Goal: Task Accomplishment & Management: Use online tool/utility

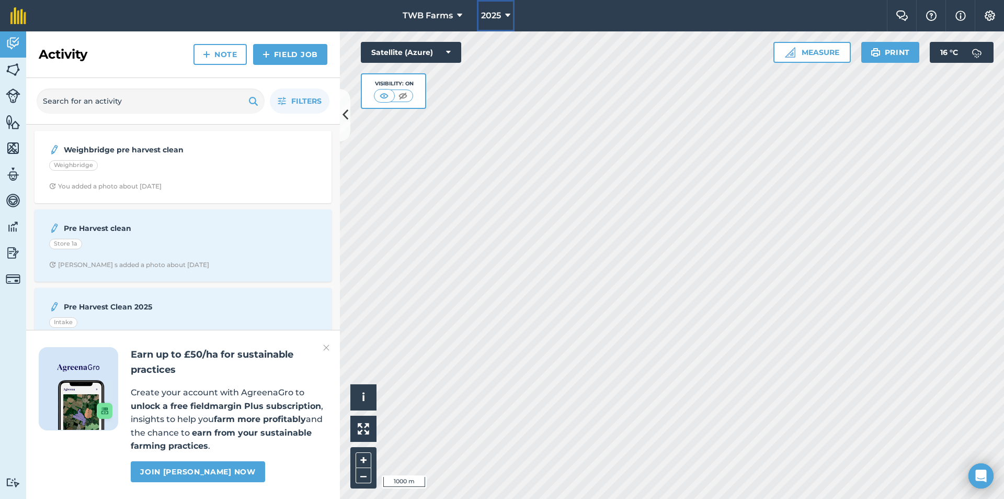
click at [510, 15] on icon at bounding box center [507, 15] width 5 height 13
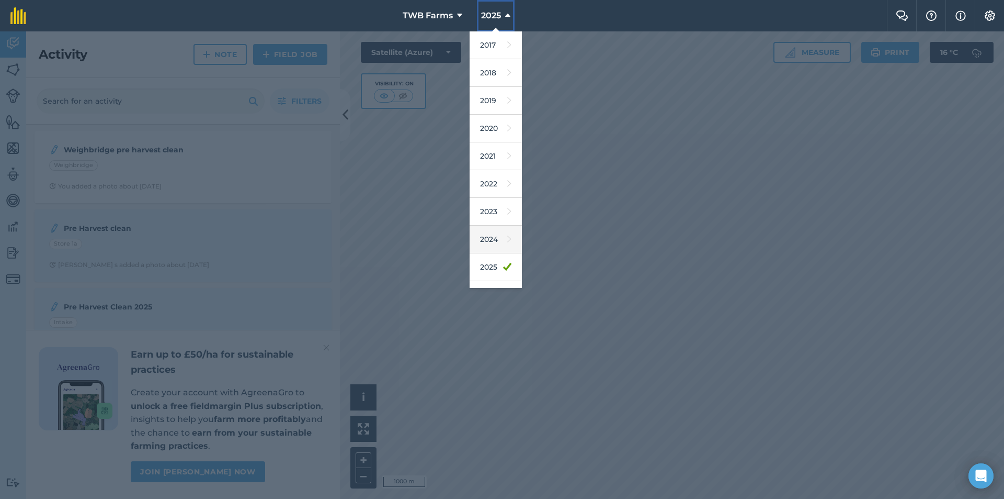
scroll to position [49, 0]
click at [507, 242] on icon at bounding box center [509, 246] width 4 height 15
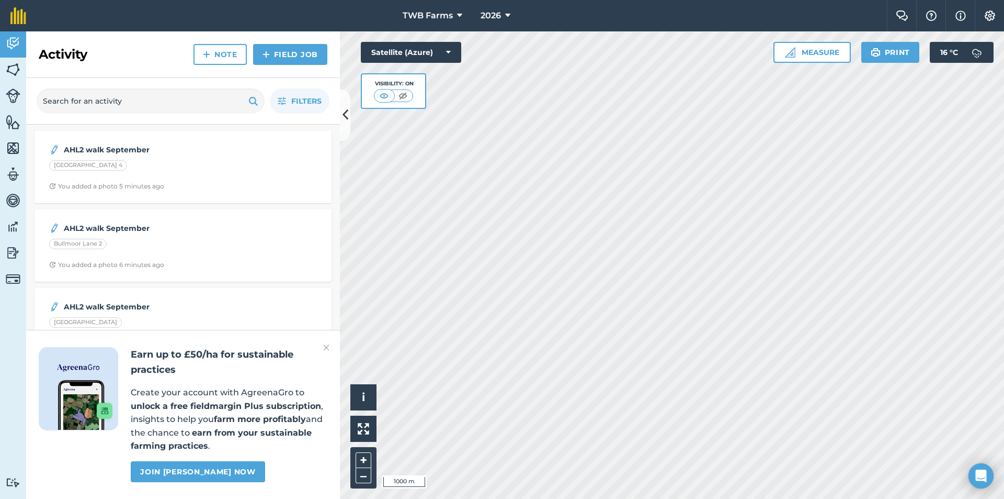
click at [325, 346] on img at bounding box center [326, 347] width 6 height 13
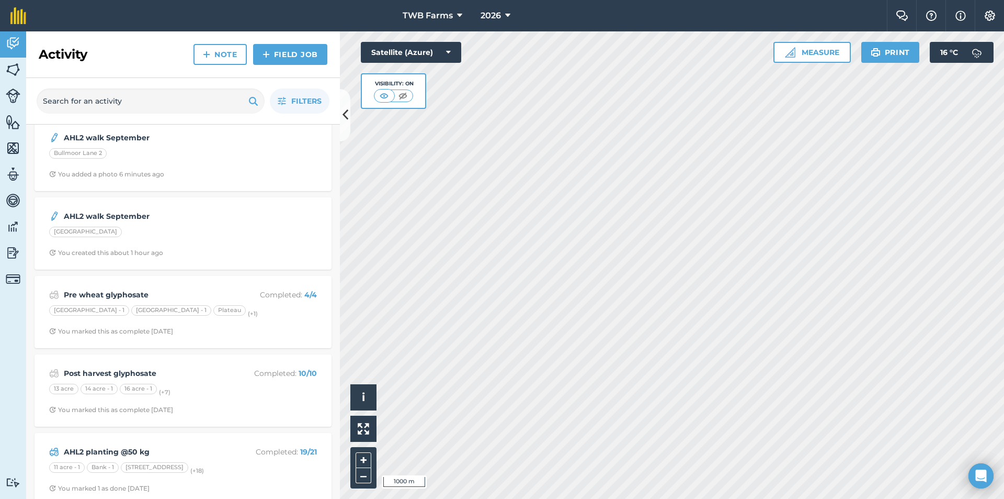
scroll to position [0, 0]
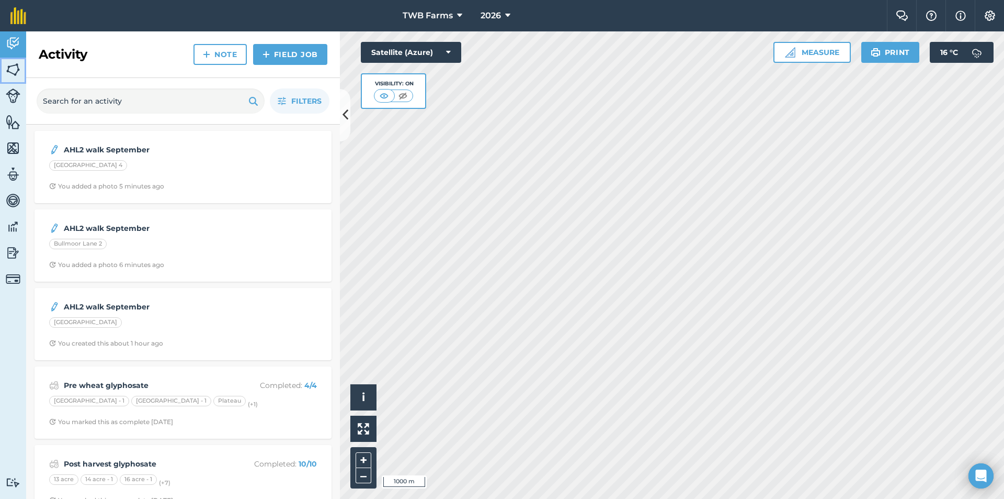
click at [17, 76] on img at bounding box center [13, 70] width 15 height 16
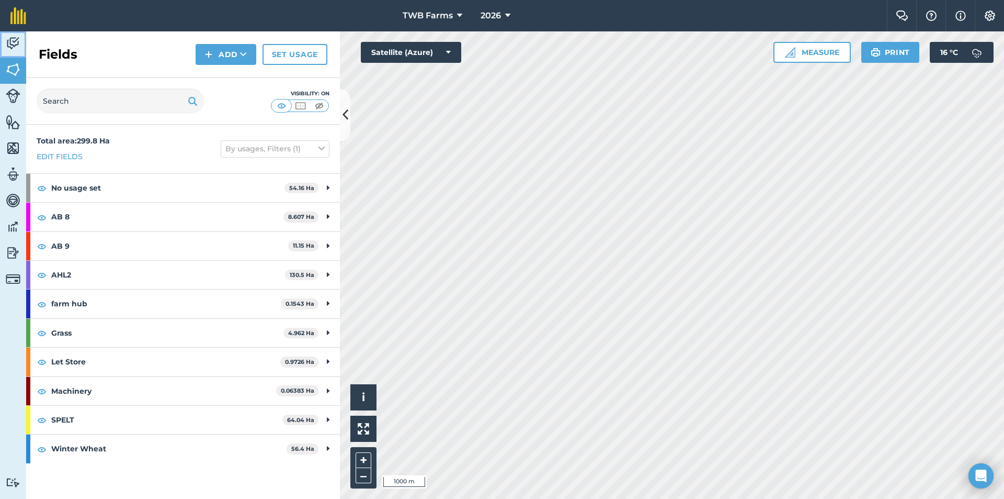
click at [18, 42] on img at bounding box center [13, 44] width 15 height 16
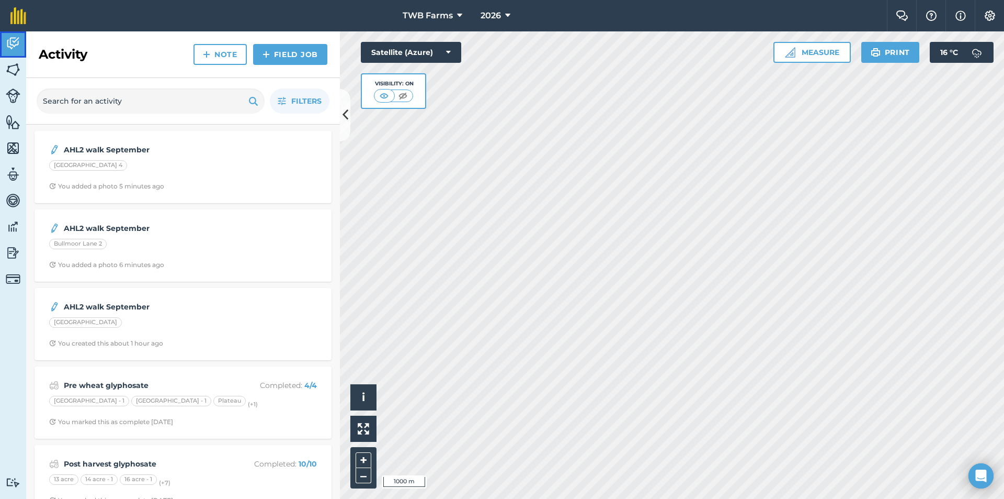
click at [18, 42] on img at bounding box center [13, 44] width 15 height 16
click at [19, 83] on link "Fields" at bounding box center [13, 71] width 26 height 26
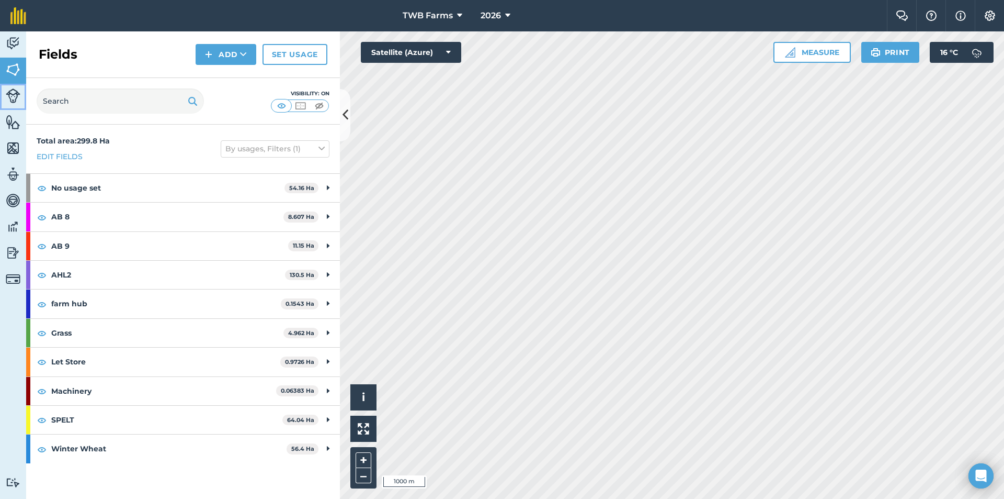
click at [12, 105] on link "Livestock" at bounding box center [13, 97] width 26 height 26
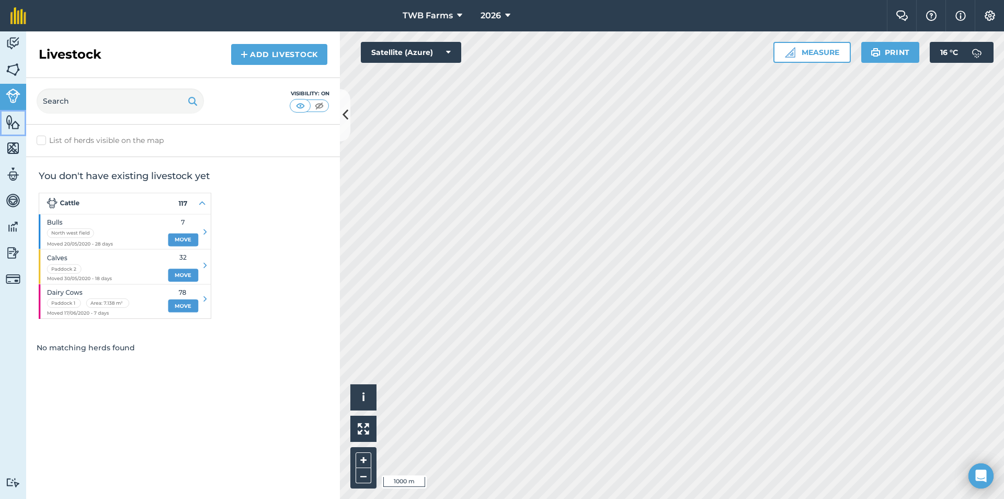
click at [3, 126] on link "Features" at bounding box center [13, 123] width 26 height 26
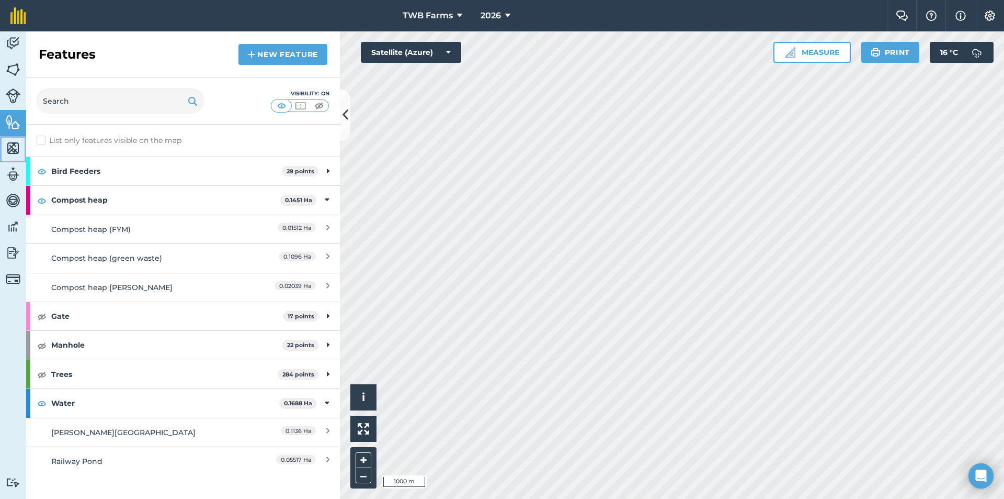
click at [10, 155] on img at bounding box center [13, 148] width 15 height 16
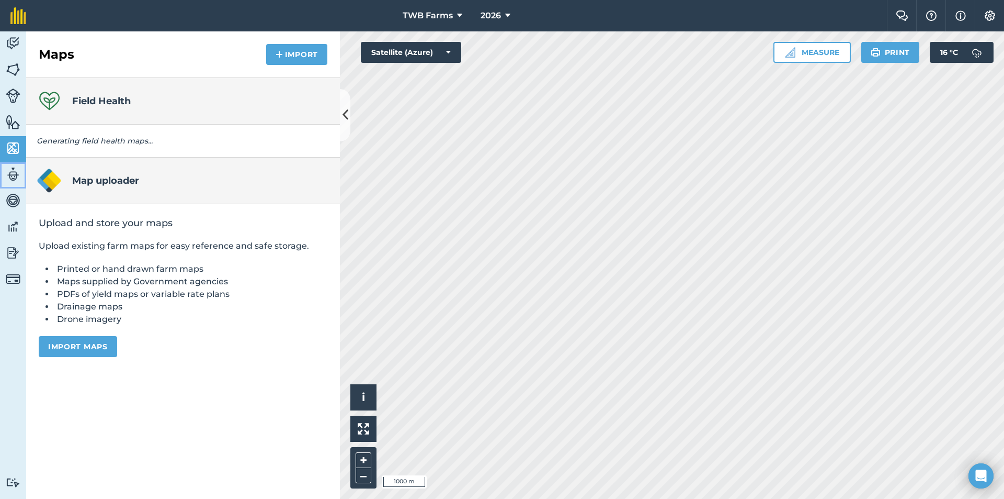
click at [12, 180] on img at bounding box center [13, 174] width 15 height 16
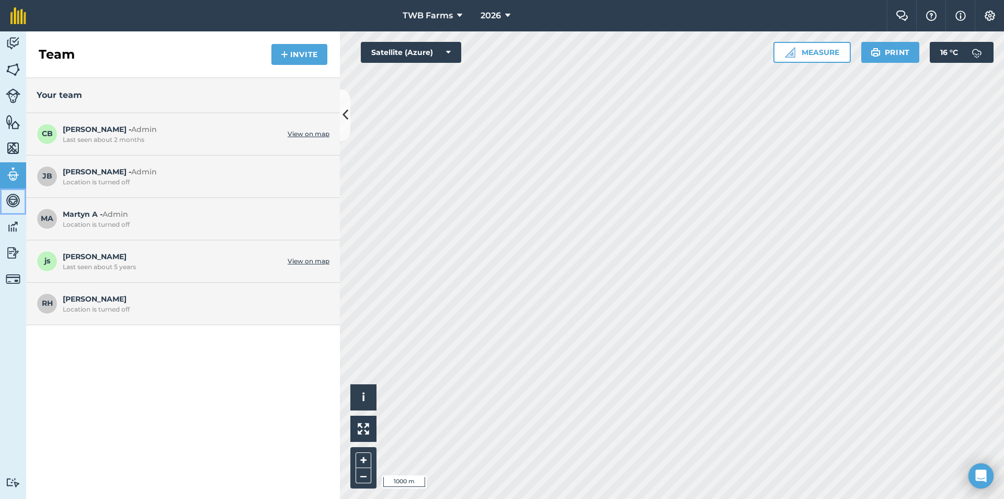
click at [15, 206] on img at bounding box center [13, 201] width 15 height 16
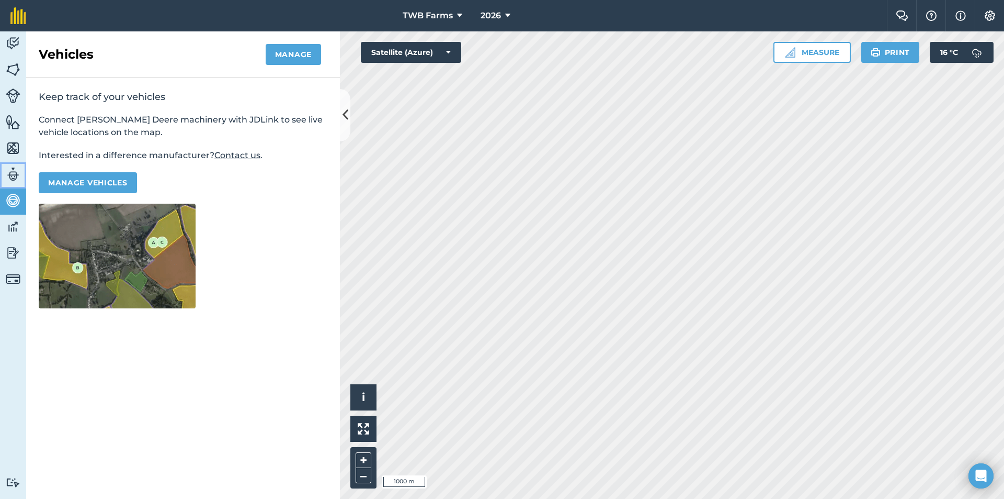
click at [14, 183] on link "Team" at bounding box center [13, 175] width 26 height 26
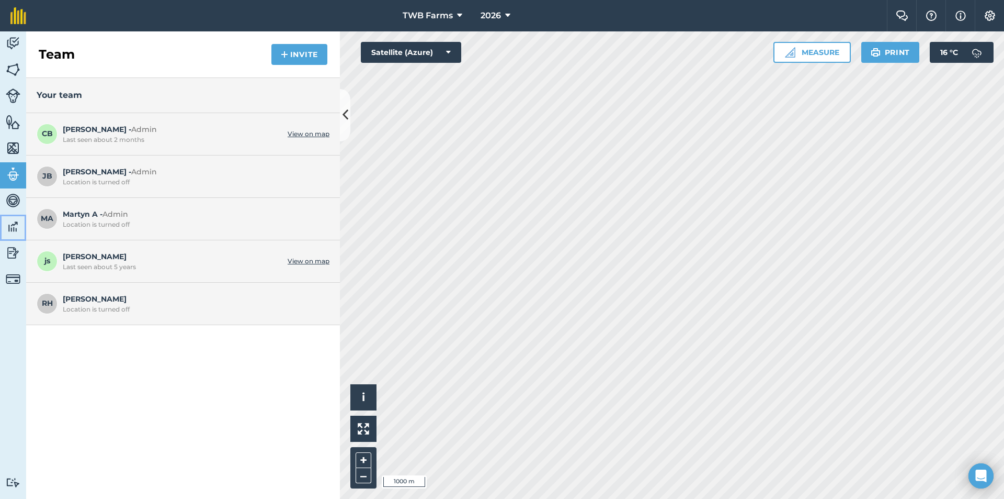
click at [10, 223] on img at bounding box center [13, 227] width 15 height 16
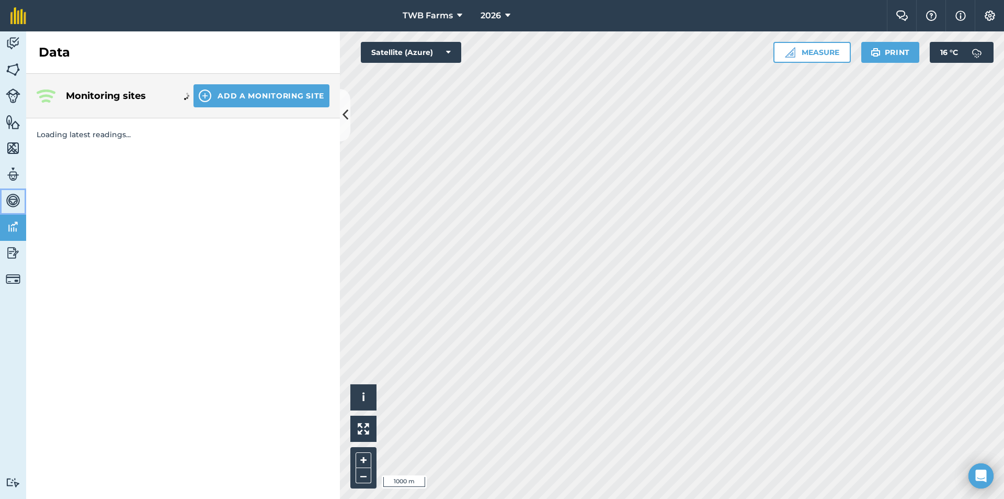
click at [13, 203] on img at bounding box center [13, 201] width 15 height 16
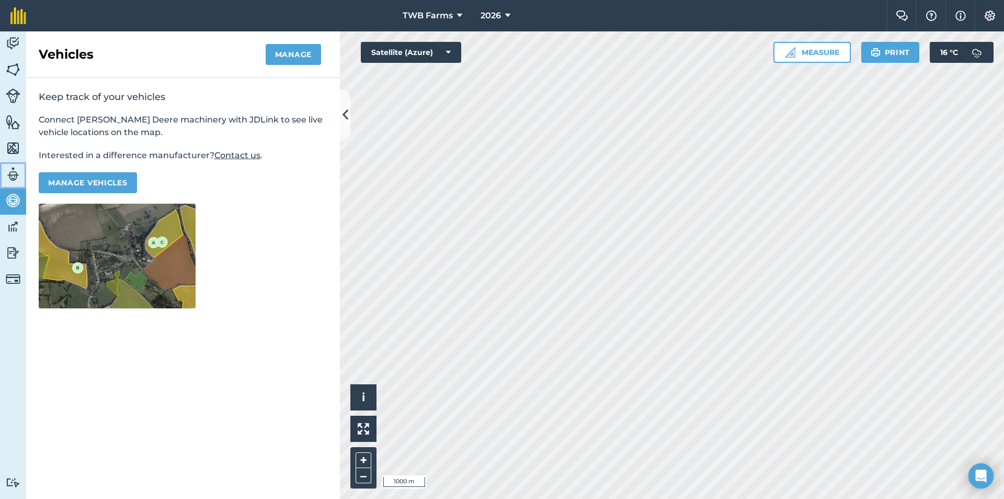
click at [15, 186] on link "Team" at bounding box center [13, 175] width 26 height 26
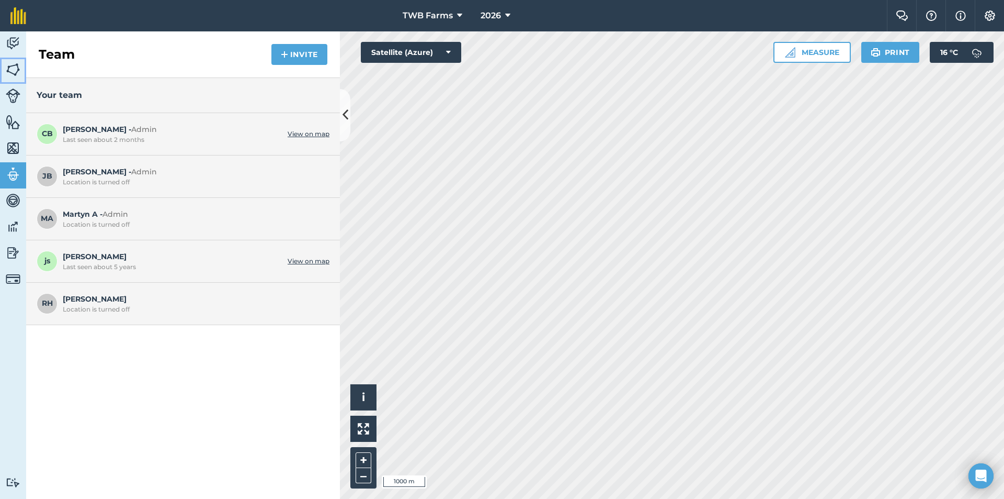
click at [10, 69] on img at bounding box center [13, 70] width 15 height 16
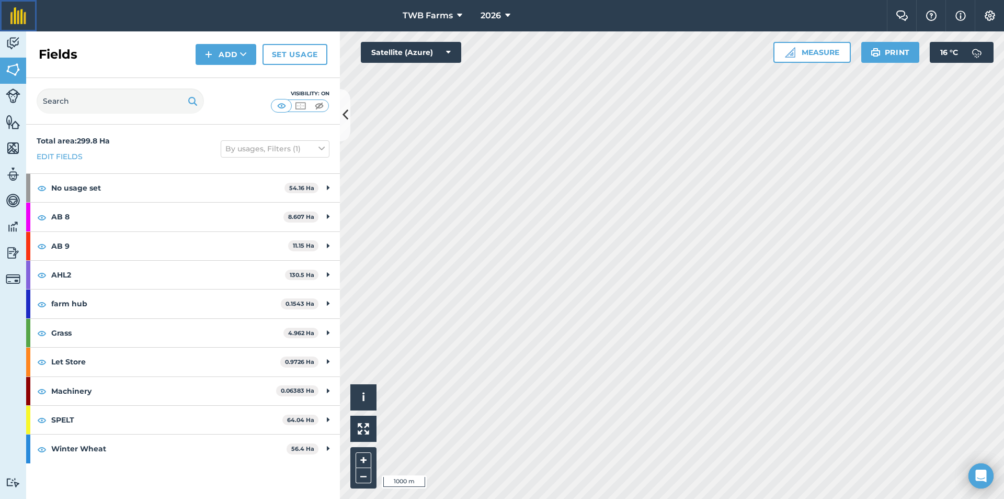
click at [9, 29] on link at bounding box center [18, 15] width 37 height 31
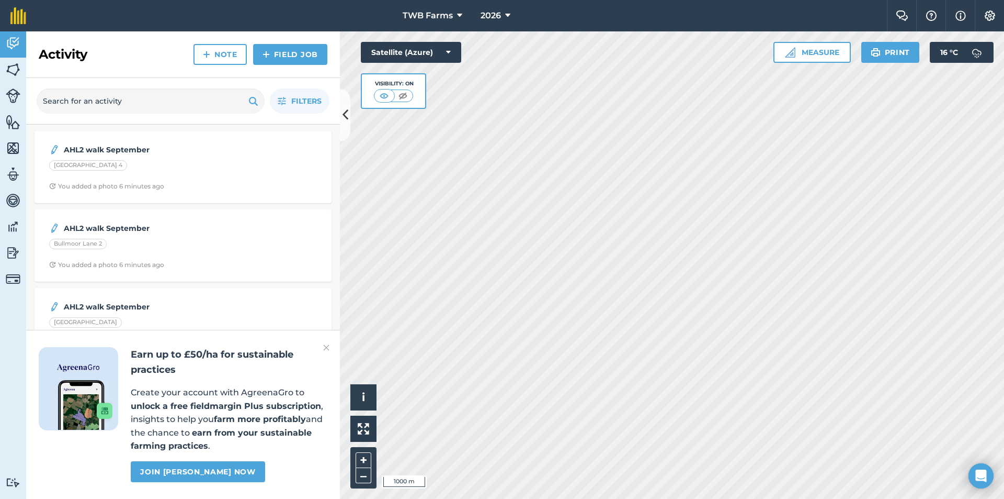
click at [337, 122] on div "Filters" at bounding box center [183, 101] width 314 height 47
click at [343, 119] on icon at bounding box center [346, 115] width 6 height 18
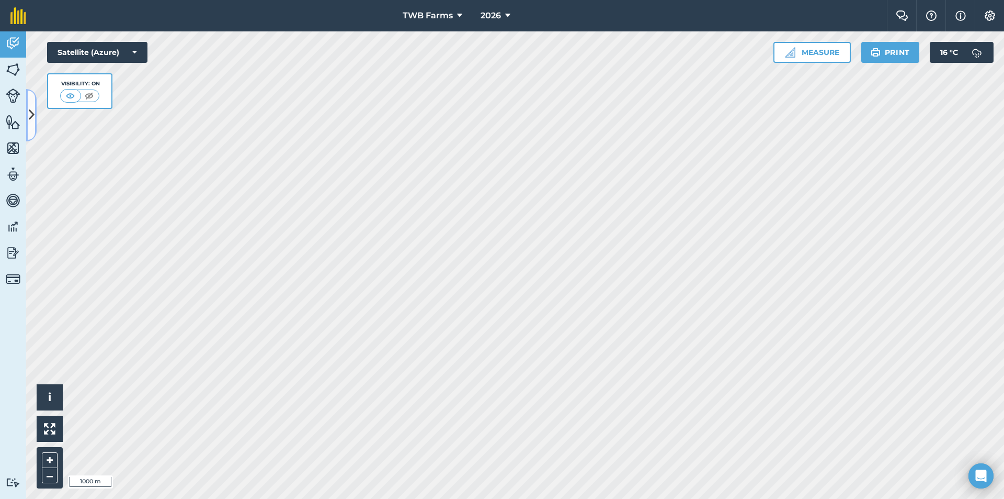
click at [32, 116] on icon at bounding box center [32, 115] width 6 height 18
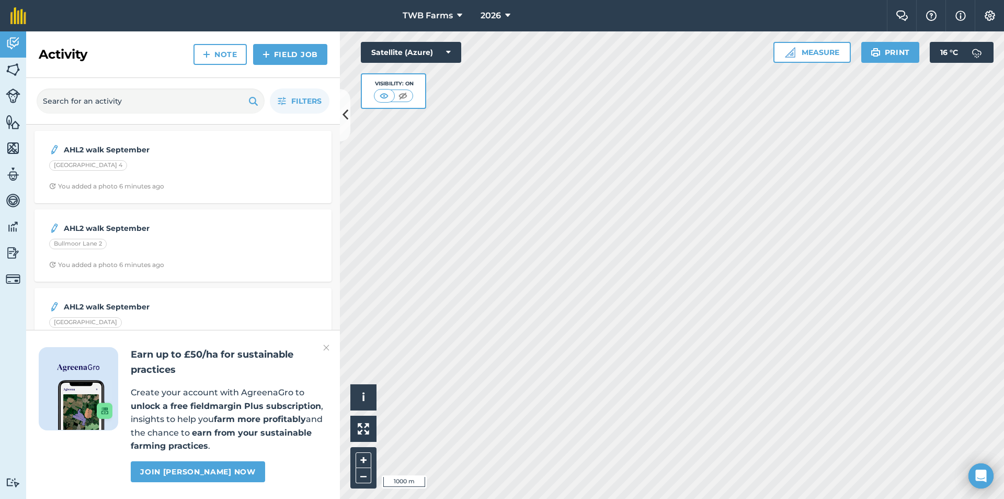
click at [326, 346] on img at bounding box center [326, 347] width 6 height 13
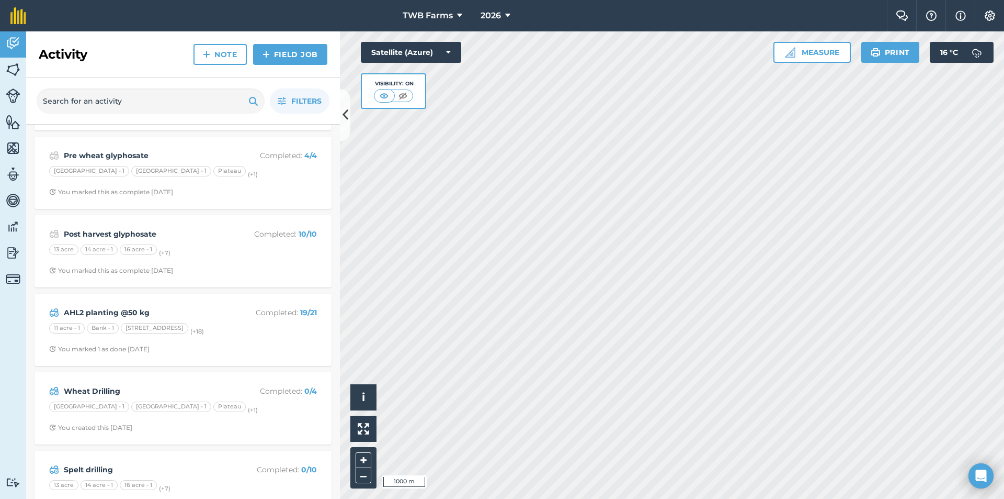
scroll to position [260, 0]
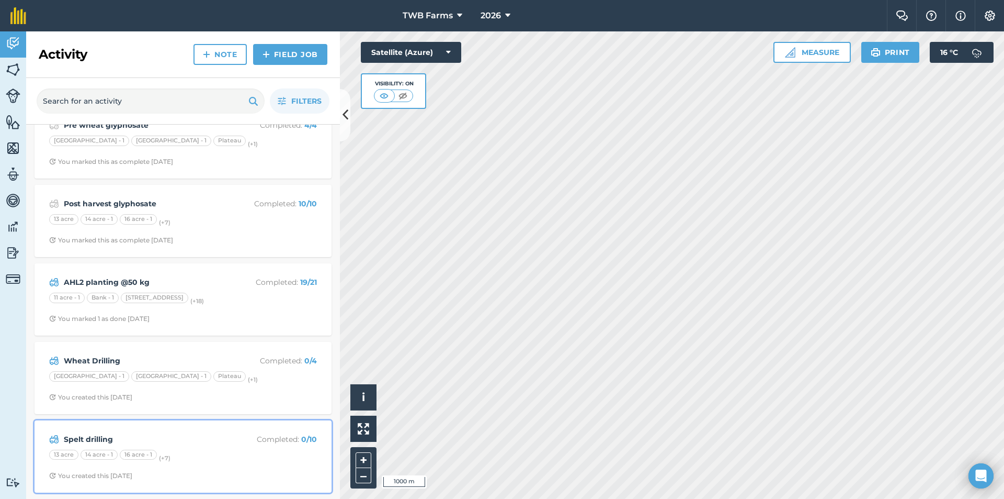
click at [197, 453] on div "13 acre 14 acre - 1 16 acre - 1 (+ 7 )" at bounding box center [183, 456] width 268 height 14
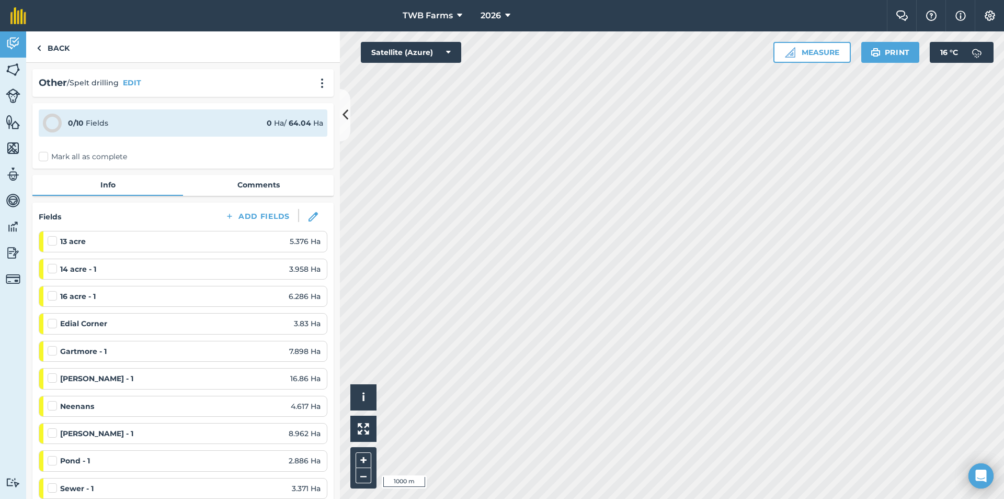
scroll to position [275, 0]
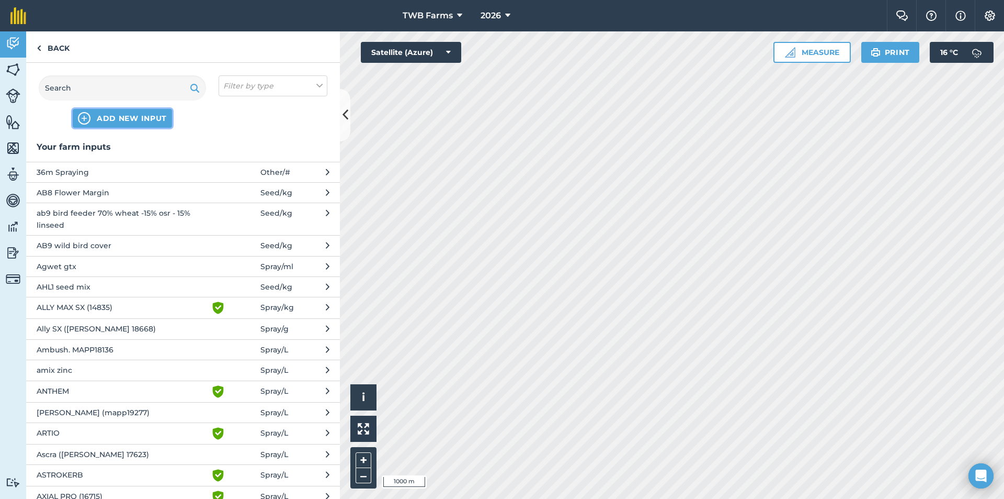
click at [91, 117] on button "ADD NEW INPUT" at bounding box center [122, 118] width 99 height 19
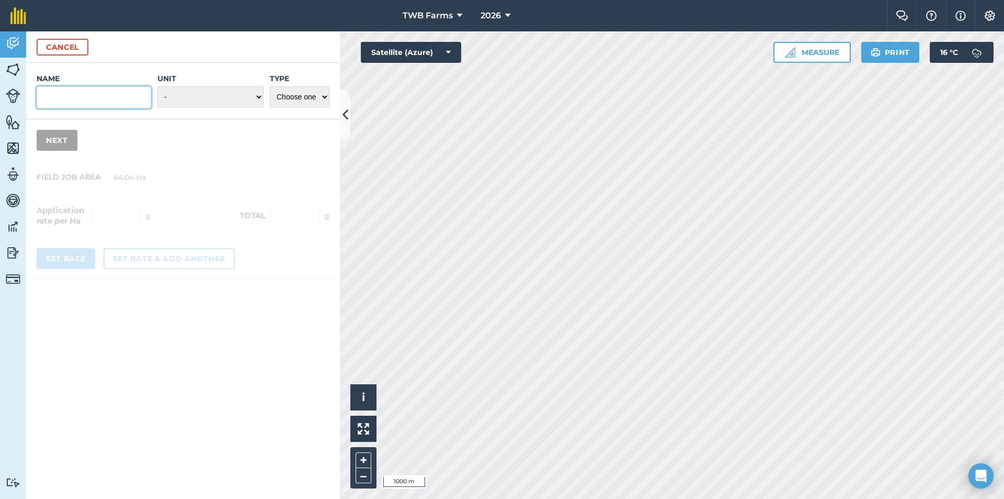
click at [89, 102] on input "Name" at bounding box center [94, 97] width 115 height 22
type input "spelt seed"
click at [257, 93] on select "- Grams/g Kilograms/kg Metric tonnes/t Millilitres/ml Litres/L Ounces/oz Pounds…" at bounding box center [210, 96] width 106 height 21
select select "KILOGRAMS"
click at [157, 86] on select "- Grams/g Kilograms/kg Metric tonnes/t Millilitres/ml Litres/L Ounces/oz Pounds…" at bounding box center [210, 96] width 106 height 21
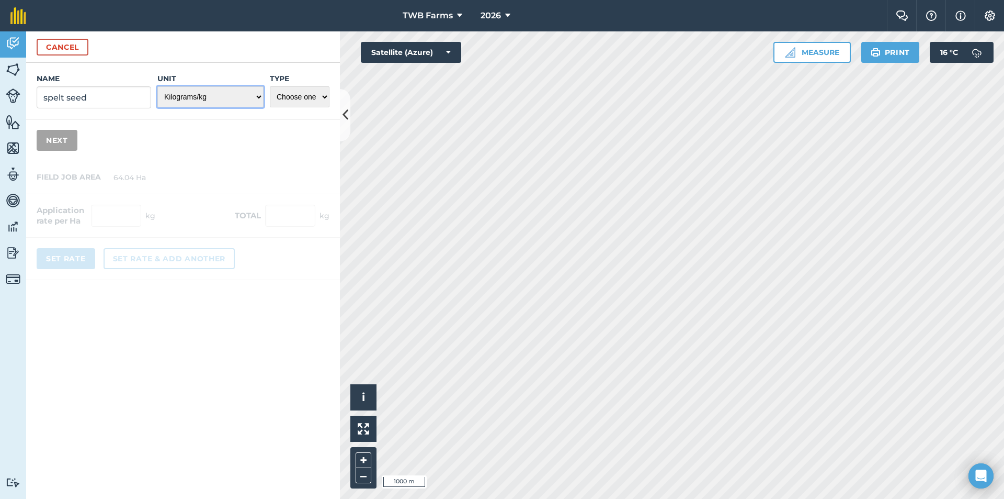
click at [258, 95] on select "- Grams/g Kilograms/kg Metric tonnes/t Millilitres/ml Litres/L Ounces/oz Pounds…" at bounding box center [210, 96] width 106 height 21
click at [257, 100] on select "- Grams/g Kilograms/kg Metric tonnes/t Millilitres/ml Litres/L Ounces/oz Pounds…" at bounding box center [210, 96] width 106 height 21
click at [309, 103] on select "Choose one Fertilizer Seed Spray Fuel Other" at bounding box center [300, 96] width 60 height 21
select select "SEED"
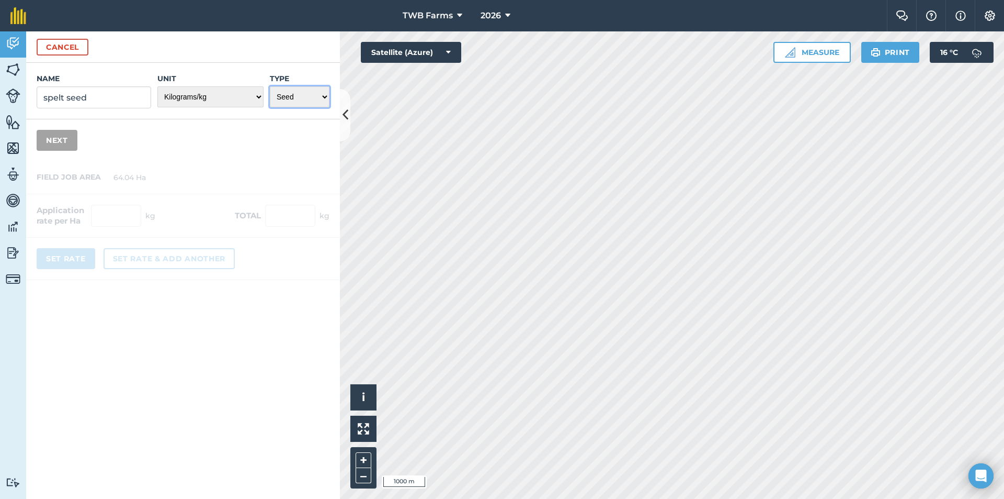
click at [270, 86] on select "Choose one Fertilizer Seed Spray Fuel Other" at bounding box center [300, 96] width 60 height 21
click at [52, 136] on button "Next" at bounding box center [57, 140] width 41 height 21
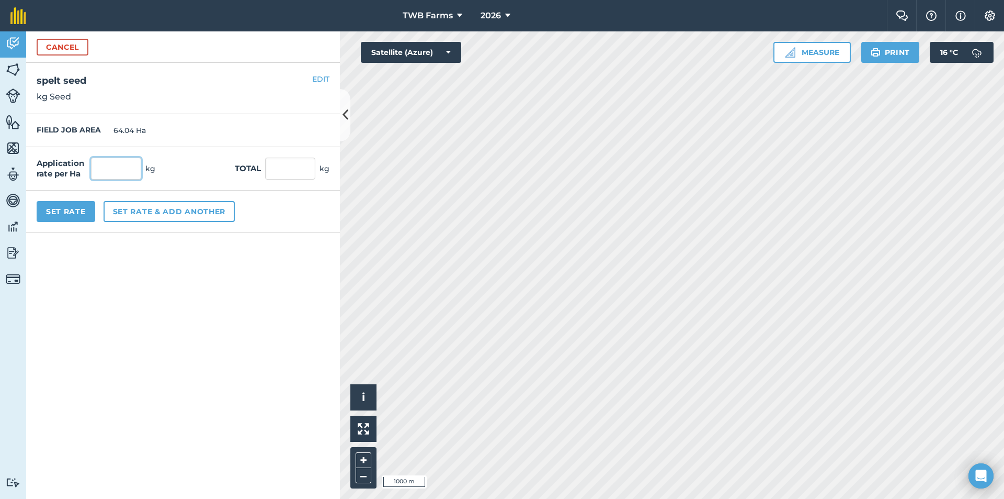
click at [121, 176] on input "text" at bounding box center [116, 168] width 50 height 22
type input "220"
type input "14,088.8"
click at [145, 209] on button "Set rate & add another" at bounding box center [169, 211] width 131 height 21
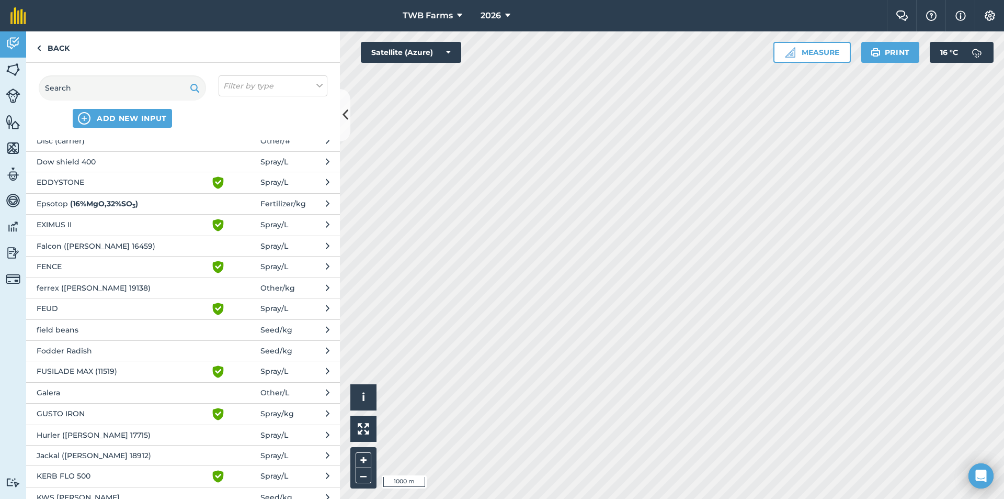
scroll to position [1203, 0]
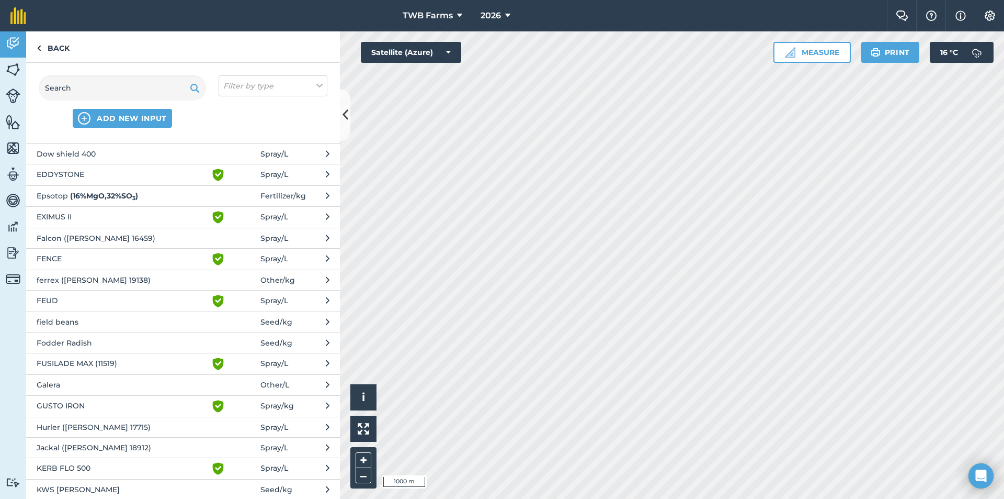
click at [83, 321] on span "field beans" at bounding box center [122, 322] width 171 height 12
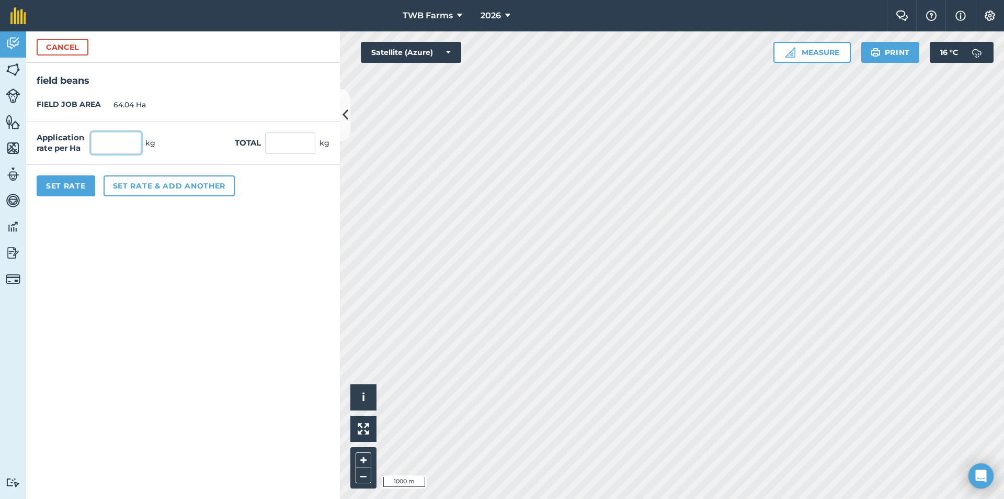
click at [128, 145] on input "text" at bounding box center [116, 143] width 50 height 22
type input "50"
type input "3,202"
click at [70, 183] on button "Set Rate" at bounding box center [66, 185] width 59 height 21
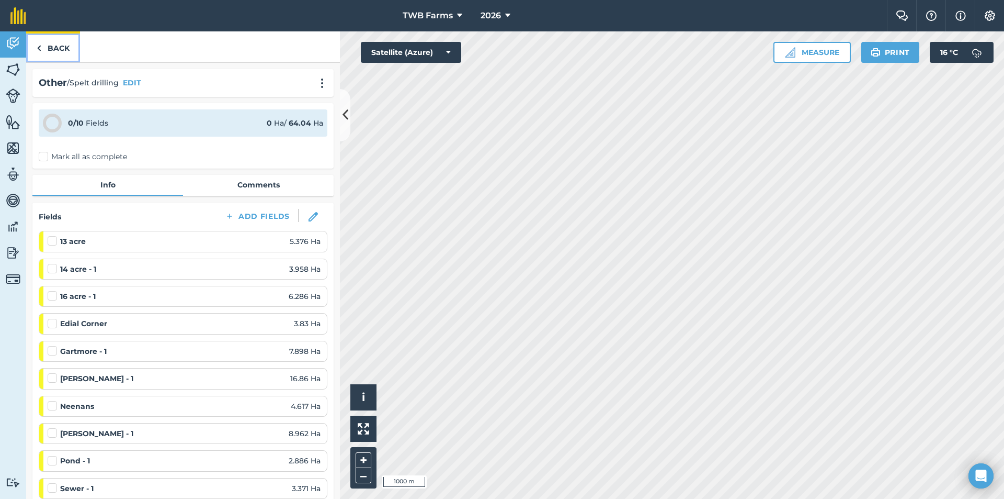
click at [51, 45] on link "Back" at bounding box center [53, 46] width 54 height 31
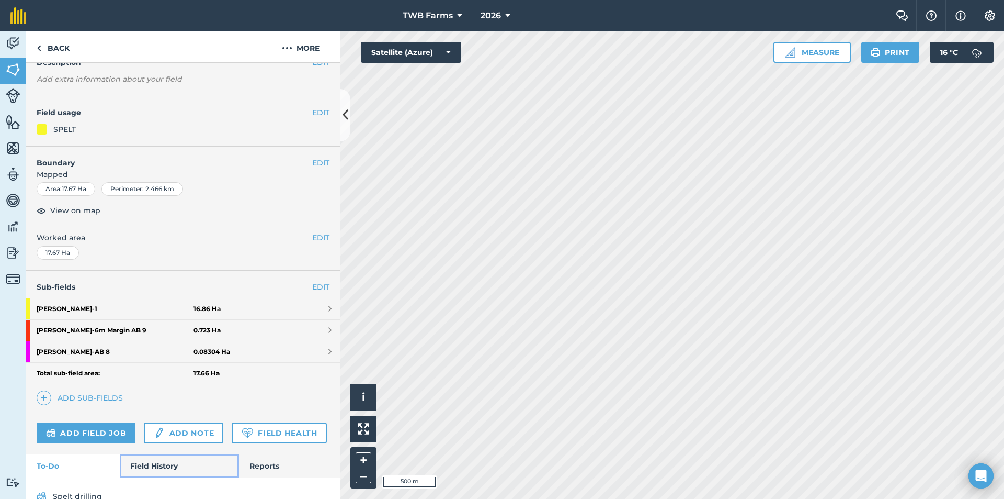
scroll to position [103, 0]
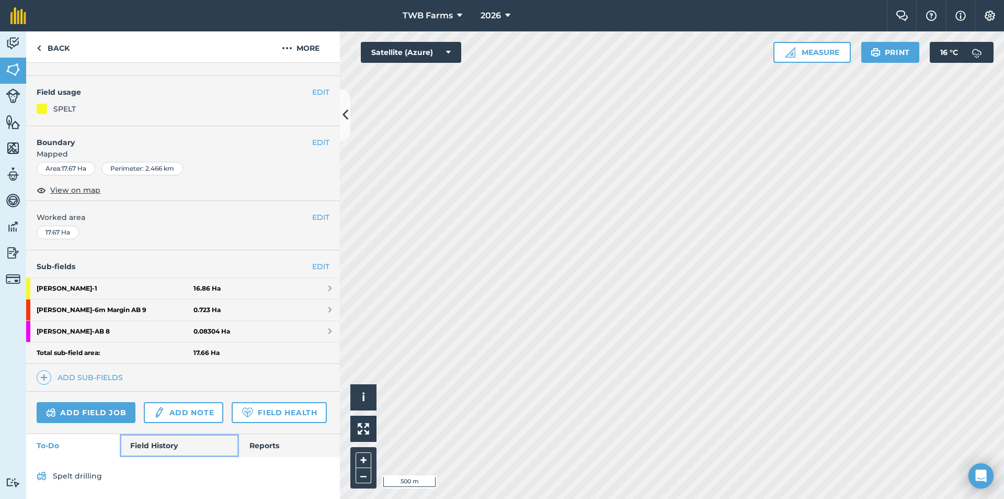
click at [154, 449] on link "Field History" at bounding box center [179, 445] width 119 height 23
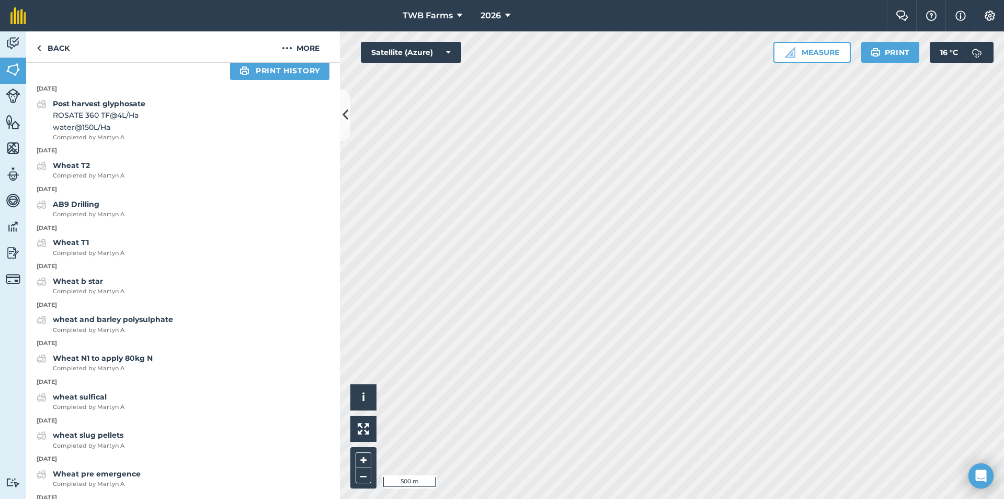
scroll to position [678, 0]
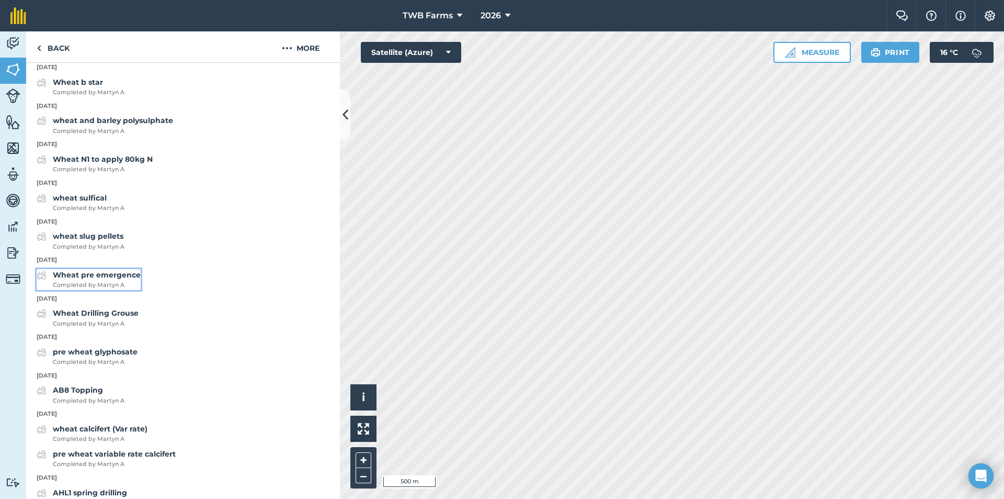
click at [108, 279] on strong "Wheat pre emergence" at bounding box center [97, 274] width 88 height 9
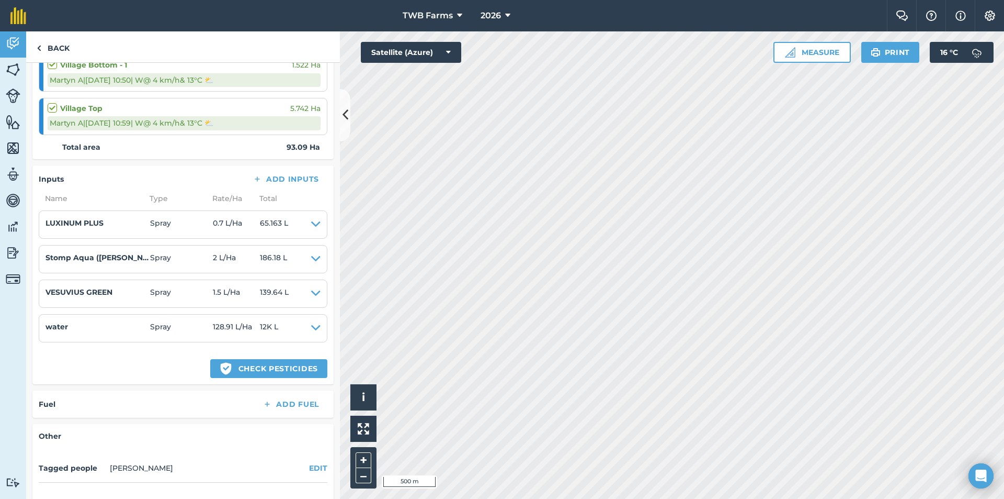
scroll to position [785, 0]
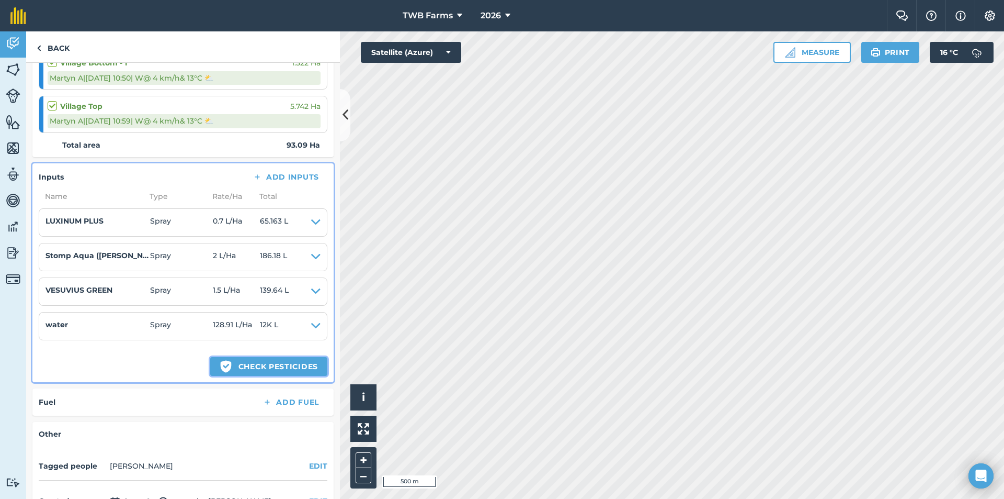
click at [264, 363] on button "Green shield with white tick Check pesticides" at bounding box center [268, 366] width 117 height 19
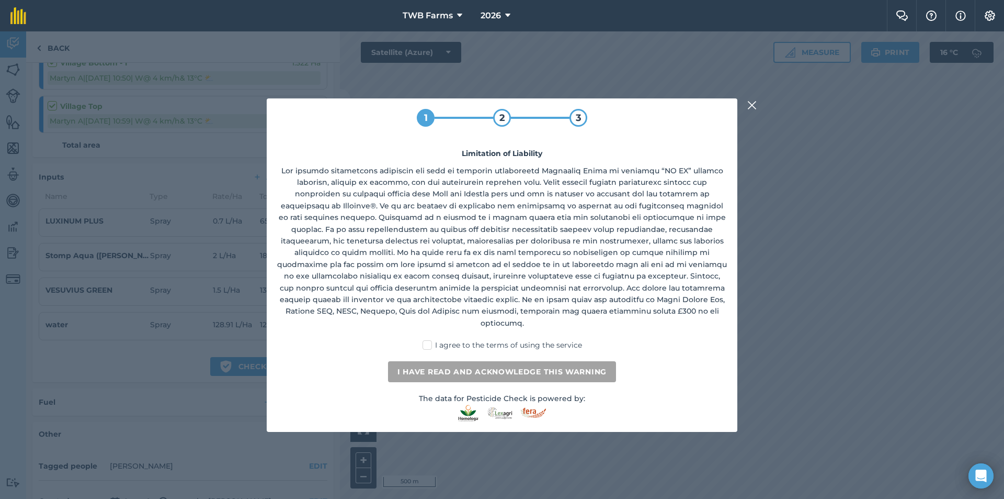
click at [404, 339] on div "1 2 3 Limitation of Liability I agree to the terms of using the service I have …" at bounding box center [502, 264] width 471 height 333
click at [428, 340] on label "I agree to the terms of using the service" at bounding box center [503, 345] width 160 height 11
click at [502, 340] on input "I agree to the terms of using the service" at bounding box center [505, 343] width 7 height 7
checkbox input "true"
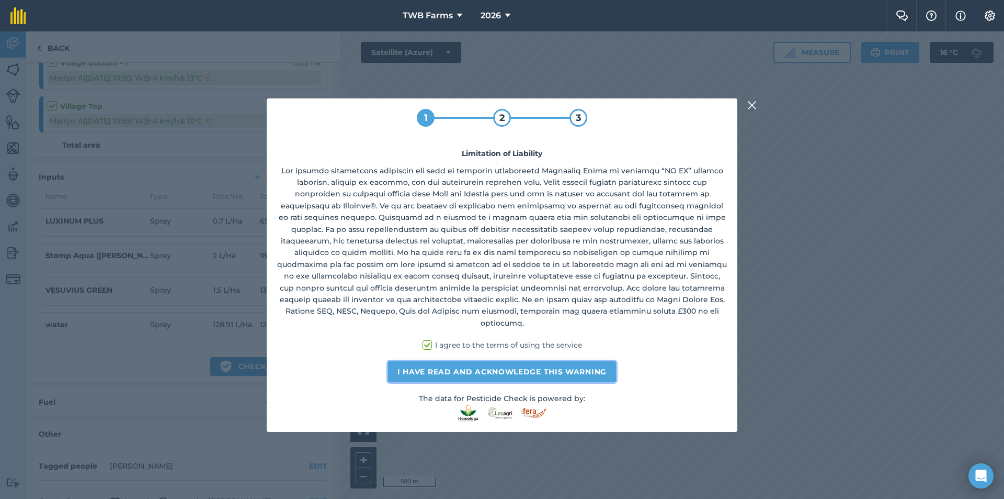
click at [456, 368] on button "I have read and acknowledge this warning" at bounding box center [502, 371] width 228 height 21
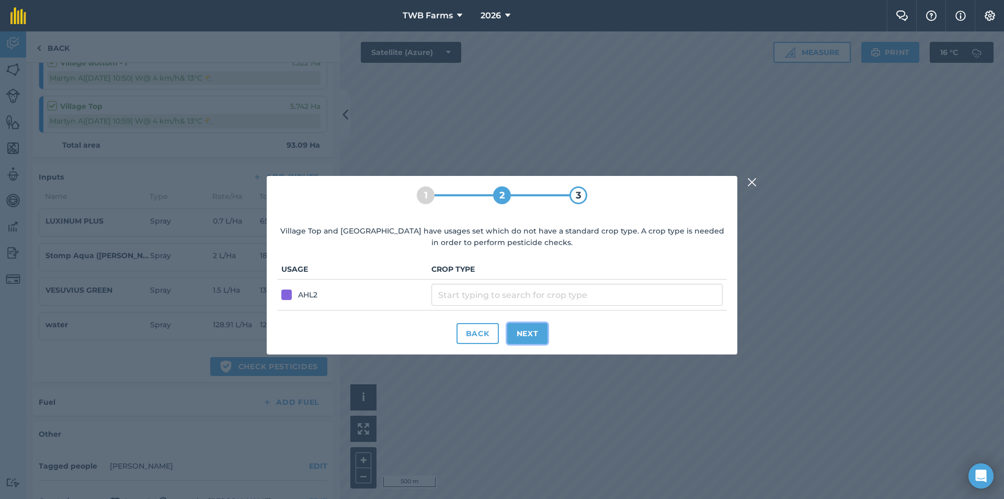
click at [528, 330] on button "Next" at bounding box center [527, 333] width 41 height 21
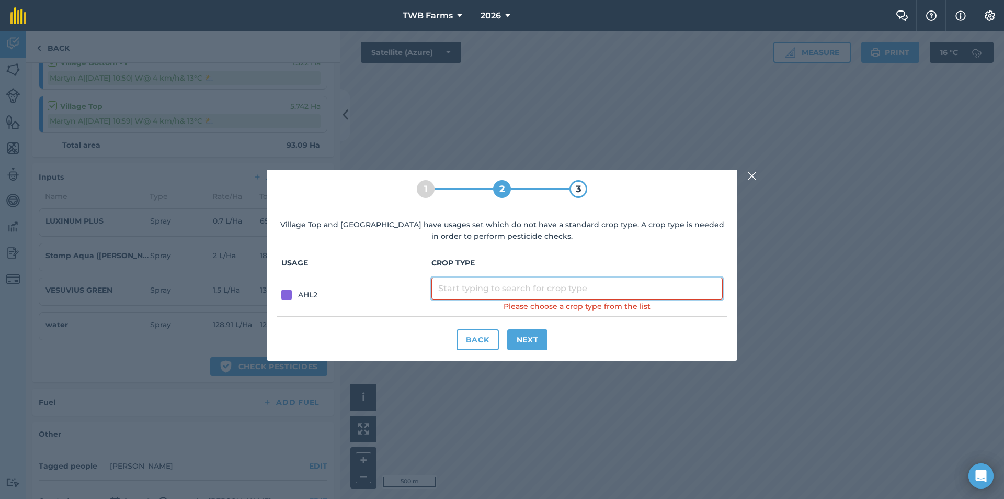
click at [519, 278] on input "text" at bounding box center [577, 288] width 291 height 22
click at [514, 281] on input "text" at bounding box center [577, 288] width 291 height 22
click at [501, 292] on input "text" at bounding box center [577, 288] width 291 height 22
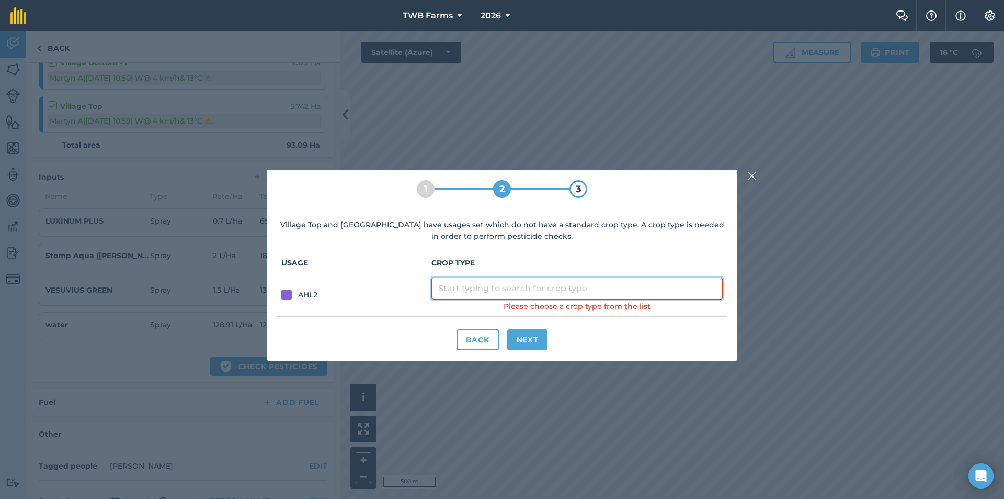
click at [439, 291] on input "text" at bounding box center [577, 288] width 291 height 22
type input "c"
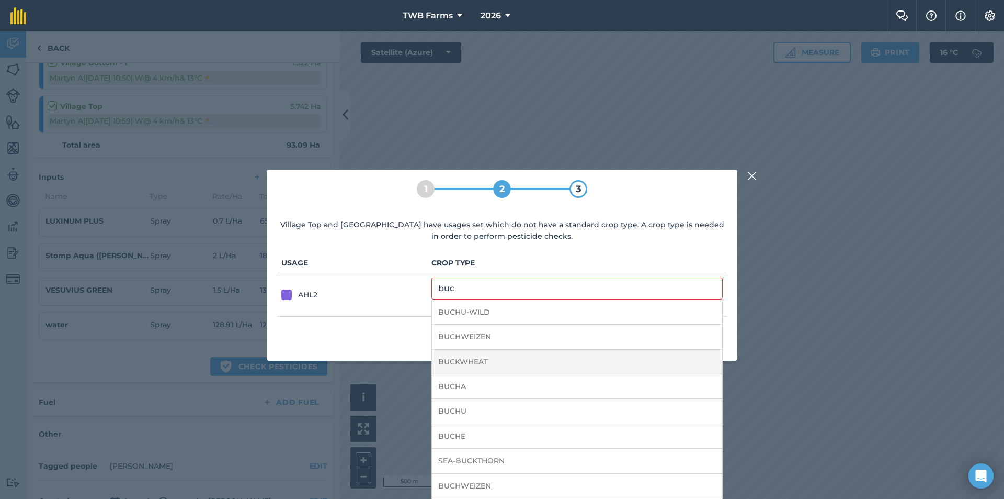
click at [459, 361] on li "BUCKWHEAT" at bounding box center [577, 361] width 290 height 25
type input "BUCKWHEAT"
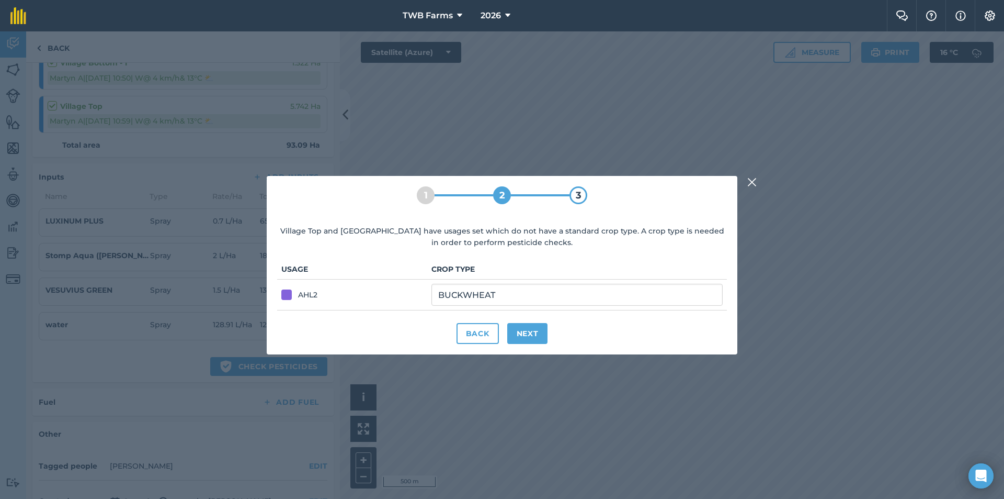
click at [548, 328] on div "Back Next" at bounding box center [502, 333] width 450 height 21
click at [537, 334] on button "Next" at bounding box center [527, 333] width 41 height 21
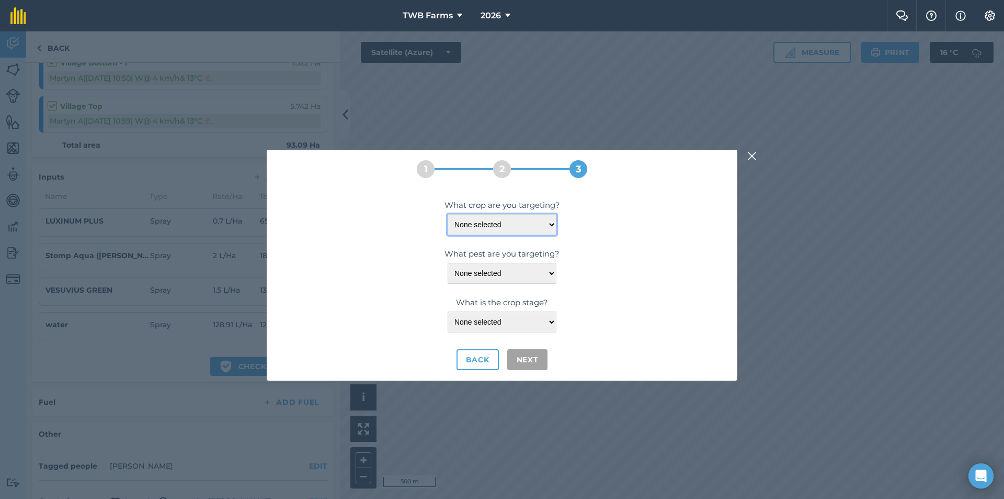
click at [552, 224] on select "None selected SPELT" at bounding box center [502, 224] width 109 height 21
select select "9564"
click at [448, 214] on select "None selected SPELT" at bounding box center [502, 224] width 109 height 21
click at [550, 272] on select "None selected WEEDS" at bounding box center [502, 273] width 109 height 21
select select "20611"
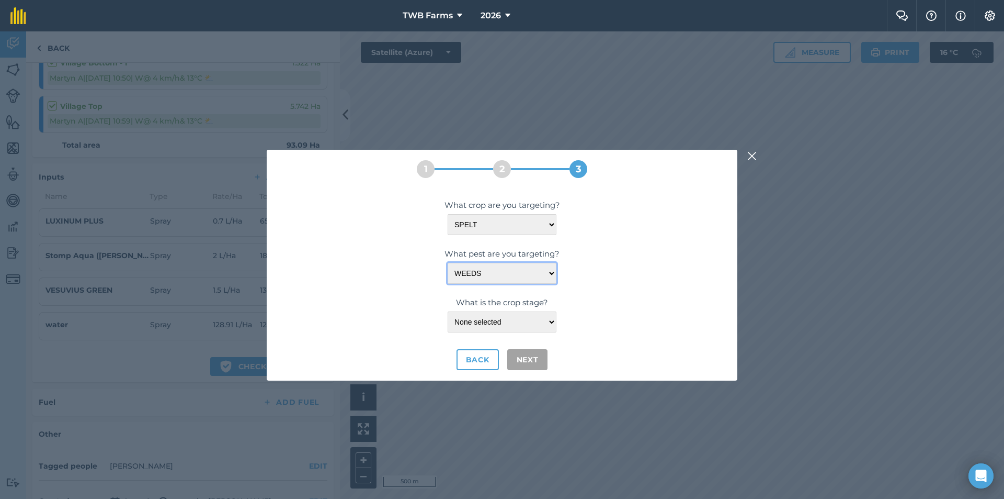
click at [448, 263] on select "None selected WEEDS" at bounding box center [502, 273] width 109 height 21
click at [550, 319] on select "None selected PRE-PLANT/TRANSPLANT" at bounding box center [502, 321] width 109 height 21
select select "400"
click at [448, 311] on select "None selected PRE-PLANT/TRANSPLANT" at bounding box center [502, 321] width 109 height 21
click at [536, 363] on button "Next" at bounding box center [527, 359] width 41 height 21
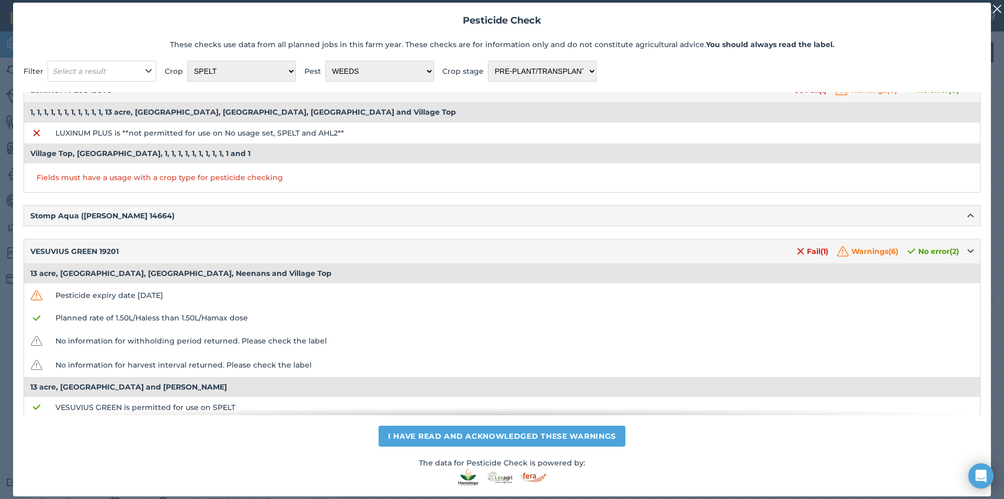
scroll to position [0, 0]
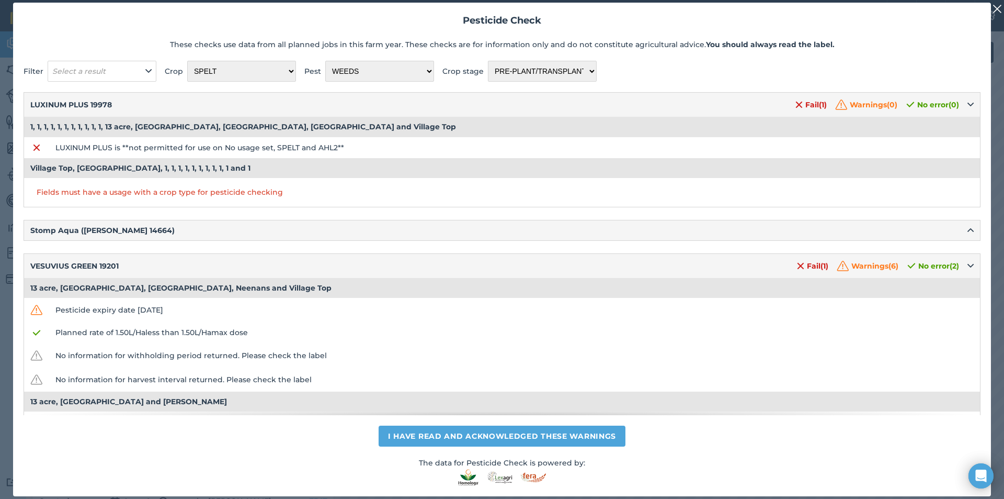
click at [1002, 10] on img at bounding box center [997, 9] width 9 height 13
